Goal: Book appointment/travel/reservation

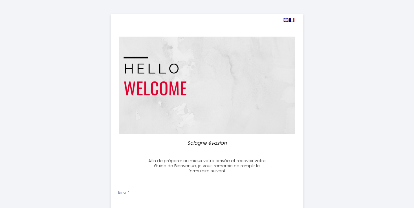
select select
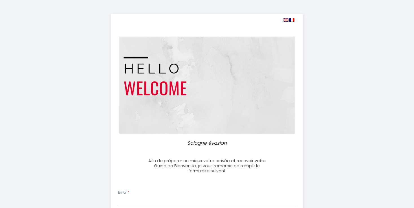
select select
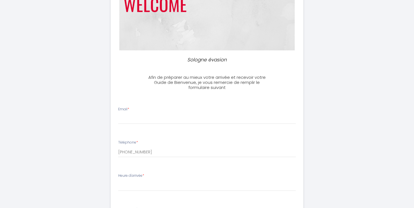
scroll to position [83, 0]
click at [181, 115] on input "Email *" at bounding box center [207, 119] width 178 height 10
type input "L"
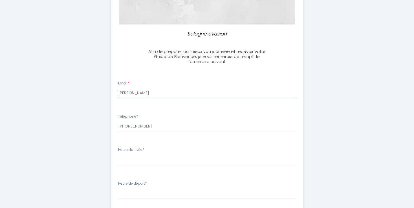
scroll to position [143, 0]
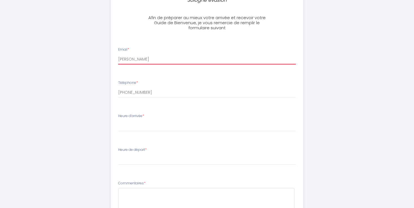
type input "[PERSON_NAME]"
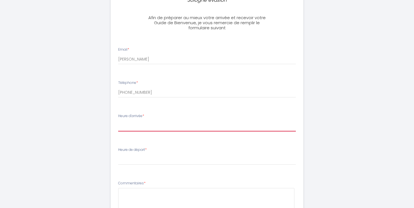
click at [118, 121] on select "16:00 16:30 17:00 17:30 18:00 18:30 19:00 19:30 20:00 20:30 21:00 21:30 22:00 2…" at bounding box center [207, 126] width 178 height 11
select select "16:00"
click option "16:00" at bounding box center [0, 0] width 0 height 0
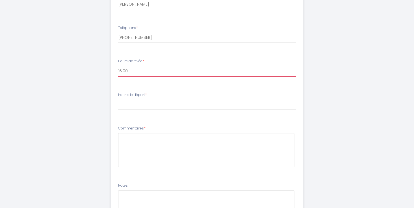
scroll to position [203, 0]
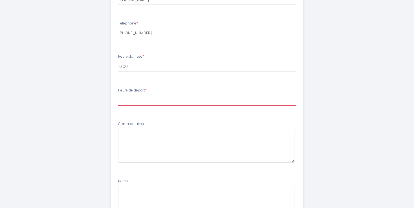
click at [118, 95] on select "00:00 00:30 01:00 01:30 02:00 02:30 03:00 03:30 04:00 04:30 05:00 05:30 06:00 0…" at bounding box center [207, 100] width 178 height 11
select select "11:00"
click option "11:00" at bounding box center [0, 0] width 0 height 0
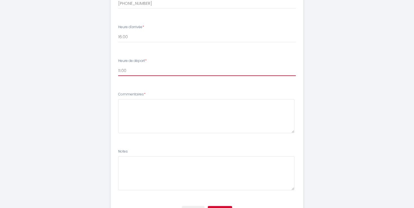
scroll to position [262, 0]
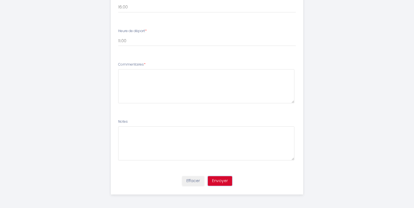
click at [224, 181] on button "Envoyer" at bounding box center [220, 181] width 24 height 10
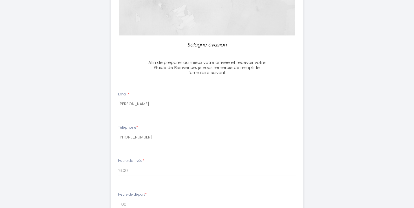
click at [130, 103] on input "[PERSON_NAME]" at bounding box center [207, 104] width 178 height 10
click at [150, 103] on input "lenoir@philippe" at bounding box center [207, 104] width 178 height 10
click at [133, 104] on input "lenoir@philippe" at bounding box center [207, 104] width 178 height 10
drag, startPoint x: 146, startPoint y: 104, endPoint x: 161, endPoint y: 105, distance: 14.4
click at [147, 104] on input "lenoir_philippe" at bounding box center [207, 104] width 178 height 10
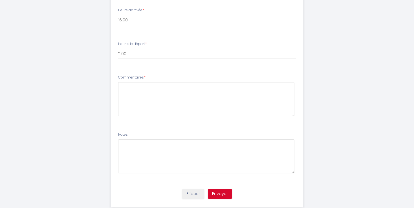
scroll to position [262, 0]
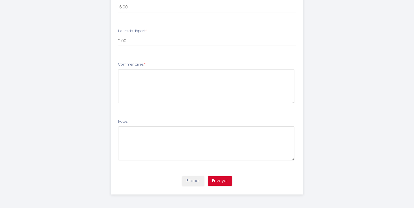
type input "[EMAIL_ADDRESS][DOMAIN_NAME]"
click at [219, 184] on button "Envoyer" at bounding box center [220, 181] width 24 height 10
click at [220, 182] on button "Envoyer" at bounding box center [220, 181] width 24 height 10
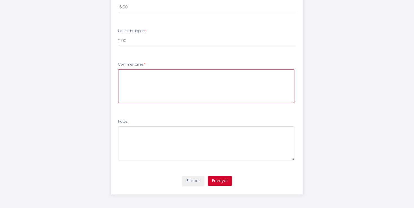
click at [174, 79] on textarea at bounding box center [206, 86] width 176 height 34
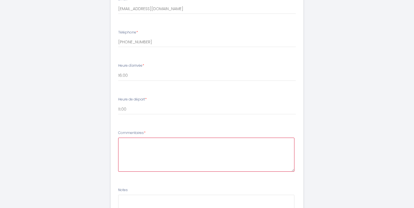
scroll to position [208, 0]
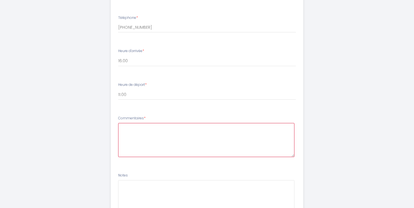
click at [162, 138] on textarea at bounding box center [206, 140] width 176 height 34
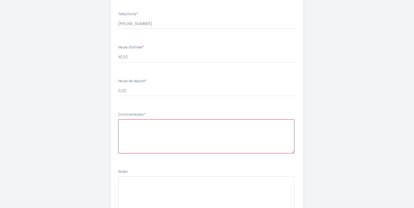
scroll to position [238, 0]
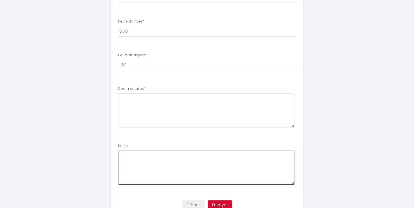
click at [199, 165] on textarea at bounding box center [206, 168] width 176 height 34
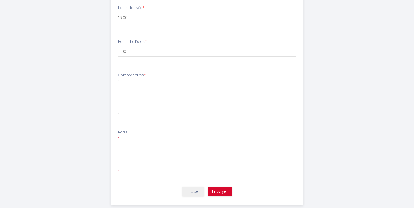
scroll to position [262, 0]
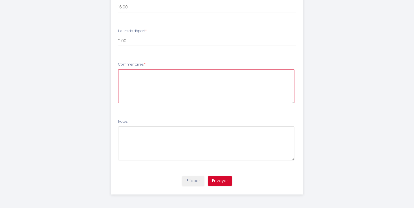
click at [225, 92] on textarea at bounding box center [206, 86] width 176 height 34
click at [140, 75] on textarea at bounding box center [206, 86] width 176 height 34
type textarea "pas de commentaires"
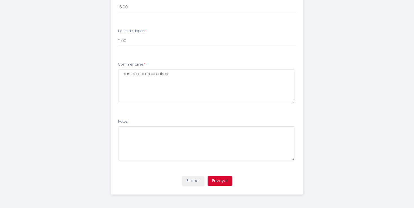
click at [216, 179] on button "Envoyer" at bounding box center [220, 181] width 24 height 10
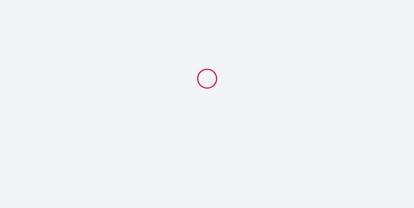
select select "11:00"
